Goal: Information Seeking & Learning: Learn about a topic

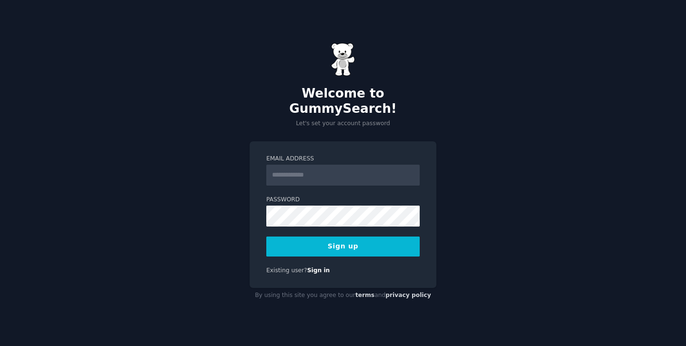
click at [315, 171] on input "Email Address" at bounding box center [342, 175] width 153 height 21
type input "**********"
click at [374, 241] on button "Sign up" at bounding box center [342, 247] width 153 height 20
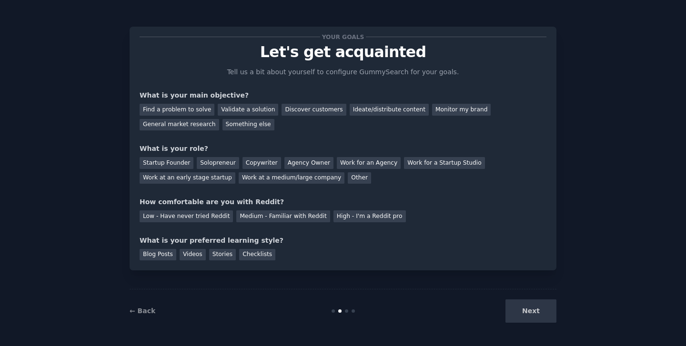
click at [536, 314] on div "Next" at bounding box center [485, 311] width 142 height 23
click at [300, 106] on div "Discover customers" at bounding box center [313, 110] width 64 height 12
click at [231, 110] on div "Validate a solution" at bounding box center [248, 110] width 60 height 12
click at [287, 110] on div "Discover customers" at bounding box center [313, 110] width 64 height 12
click at [213, 167] on div "Solopreneur" at bounding box center [218, 163] width 42 height 12
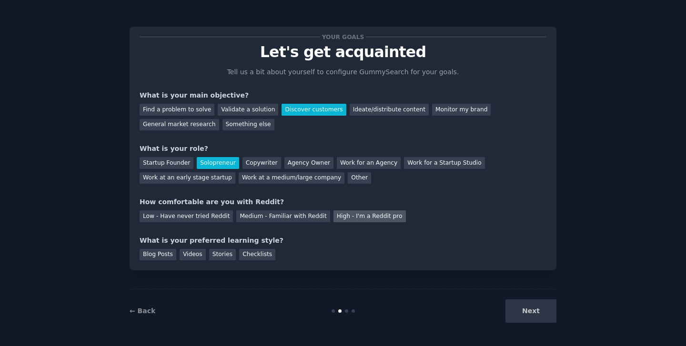
click at [354, 220] on div "High - I'm a Reddit pro" at bounding box center [369, 216] width 72 height 12
click at [190, 254] on div "Videos" at bounding box center [193, 255] width 26 height 12
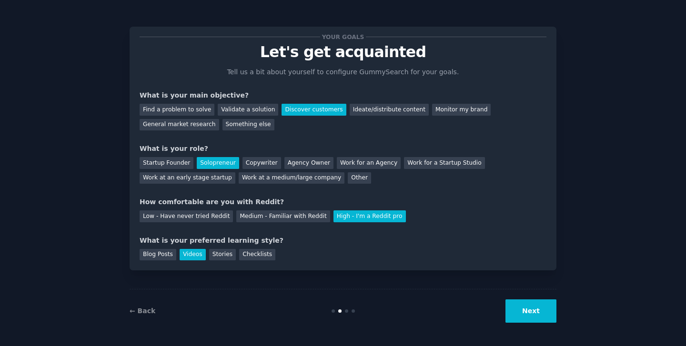
click at [540, 314] on button "Next" at bounding box center [530, 311] width 51 height 23
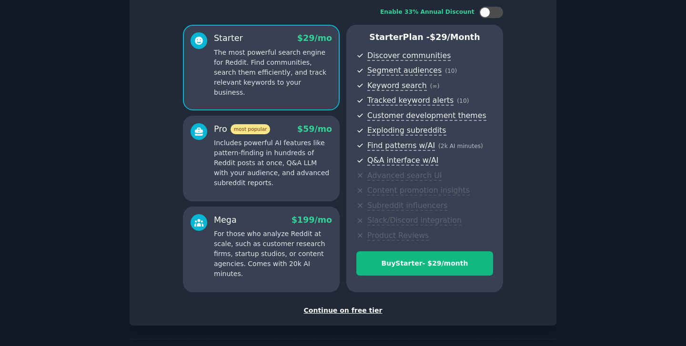
scroll to position [97, 0]
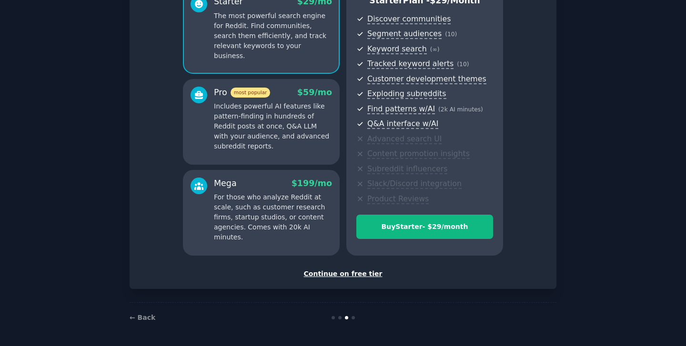
click at [360, 275] on div "Continue on free tier" at bounding box center [343, 274] width 407 height 10
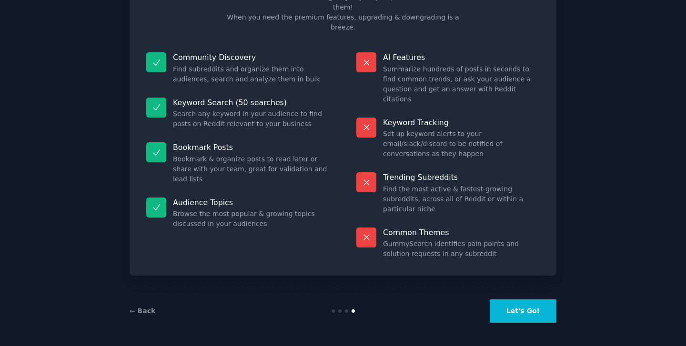
scroll to position [25, 0]
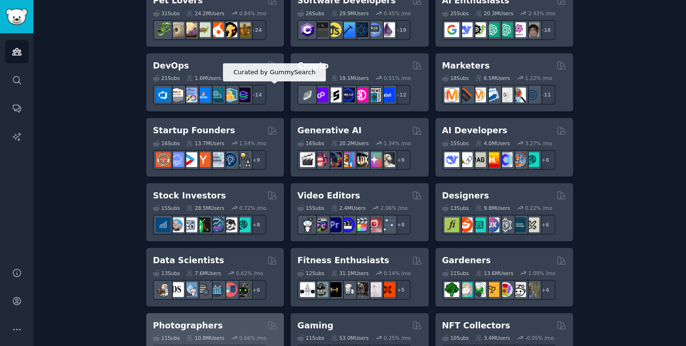
scroll to position [84, 0]
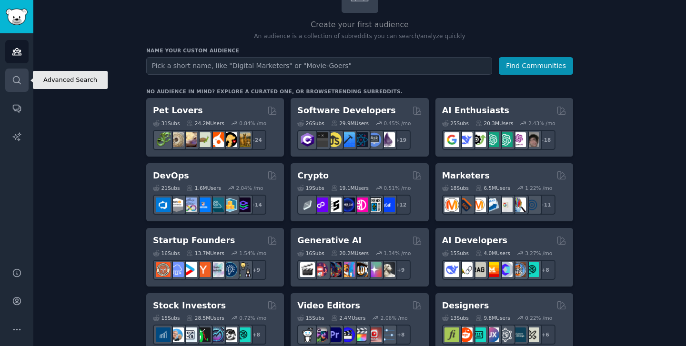
click at [20, 80] on icon "Sidebar" at bounding box center [17, 80] width 10 height 10
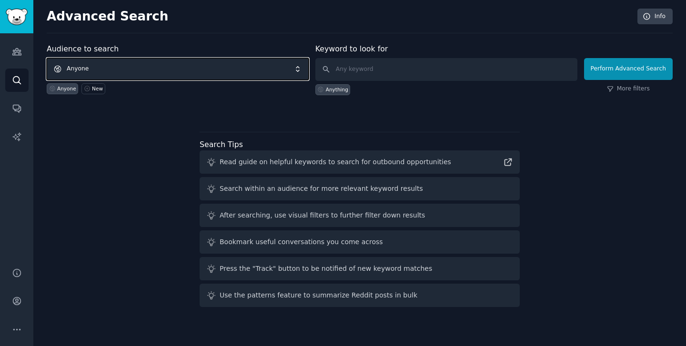
click at [166, 65] on span "Anyone" at bounding box center [178, 69] width 262 height 22
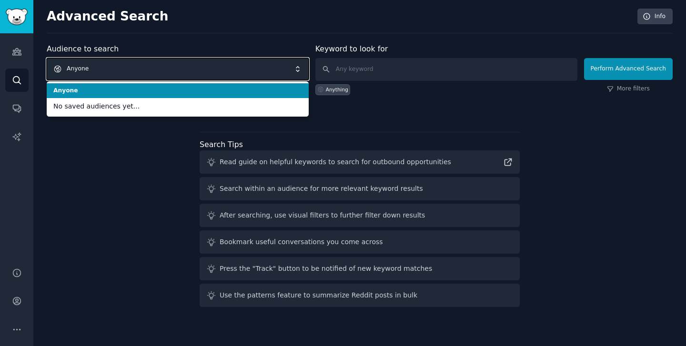
click at [166, 65] on span "Anyone" at bounding box center [178, 69] width 262 height 22
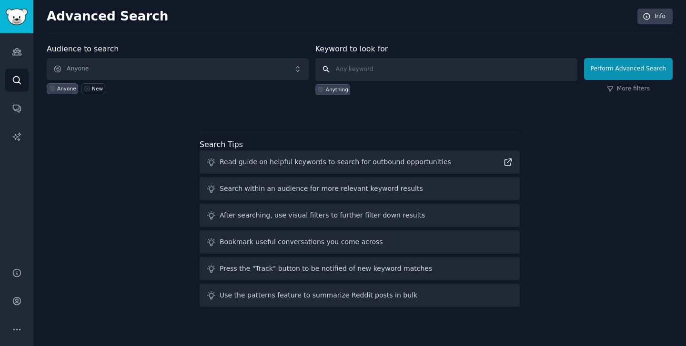
click at [378, 68] on input "text" at bounding box center [446, 69] width 262 height 23
type input "fit buddy"
click at [620, 70] on button "Perform Advanced Search" at bounding box center [628, 69] width 89 height 22
click at [13, 49] on icon "Sidebar" at bounding box center [17, 52] width 10 height 10
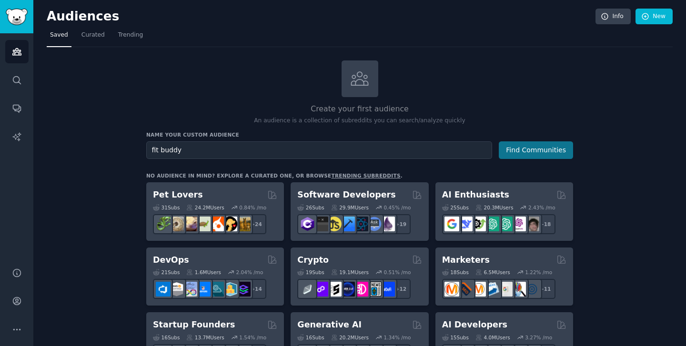
type input "fit buddy"
click at [544, 147] on button "Find Communities" at bounding box center [536, 150] width 74 height 18
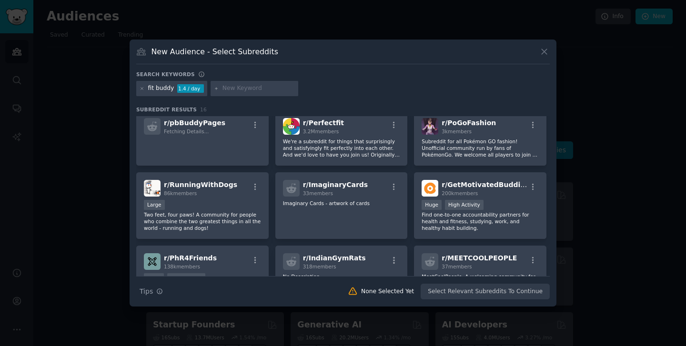
scroll to position [153, 0]
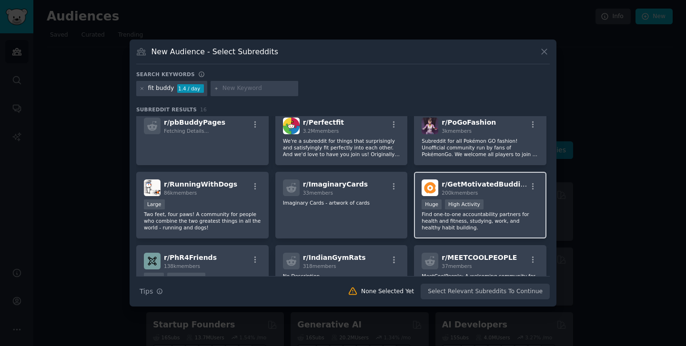
click at [509, 193] on div "200k members" at bounding box center [483, 193] width 85 height 7
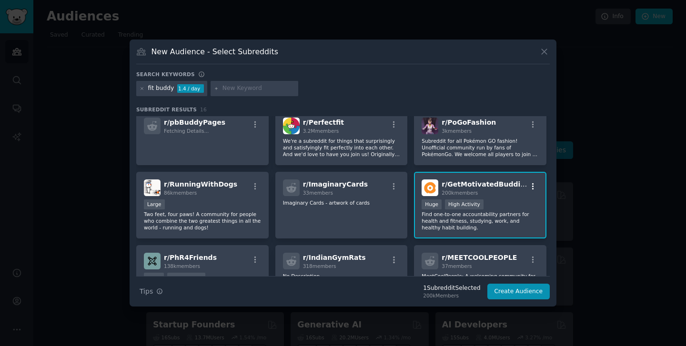
click at [529, 189] on icon "button" at bounding box center [533, 186] width 9 height 9
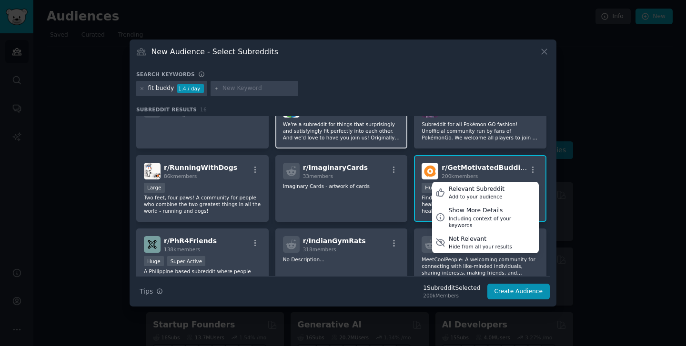
scroll to position [0, 0]
